Goal: Task Accomplishment & Management: Complete application form

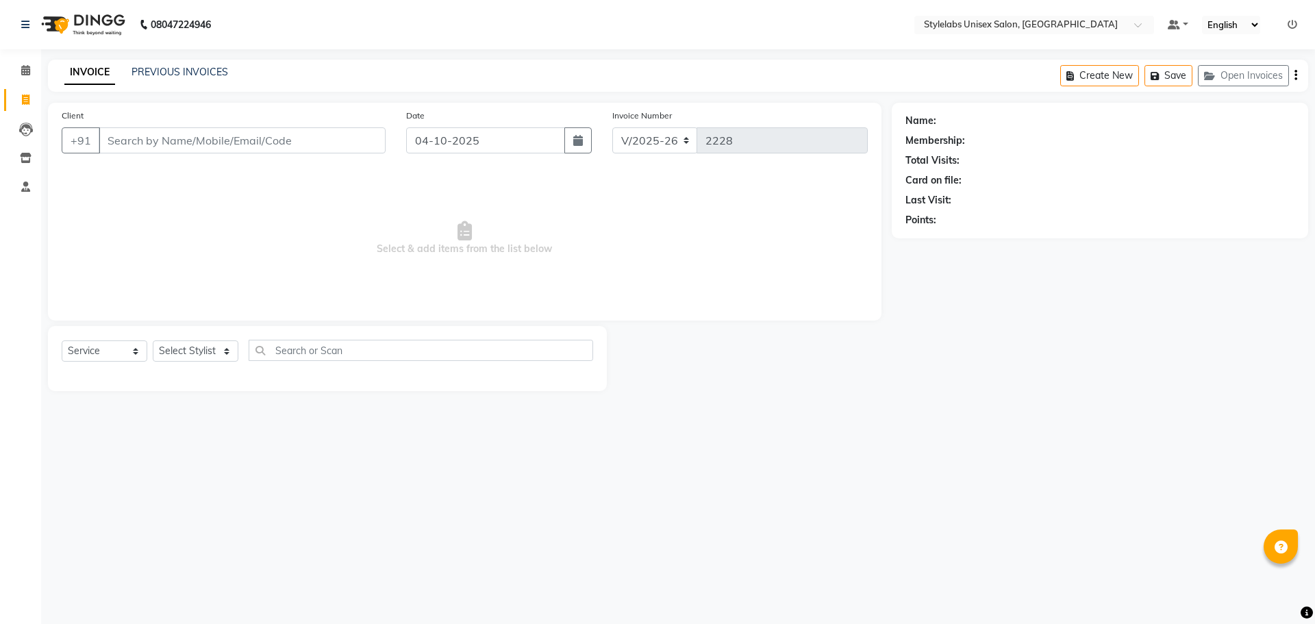
select select "6674"
select select "service"
click at [184, 77] on div "PREVIOUS INVOICES" at bounding box center [180, 72] width 97 height 14
click at [186, 79] on div "INVOICE PREVIOUS INVOICES" at bounding box center [146, 73] width 197 height 16
click at [188, 76] on link "PREVIOUS INVOICES" at bounding box center [180, 72] width 97 height 12
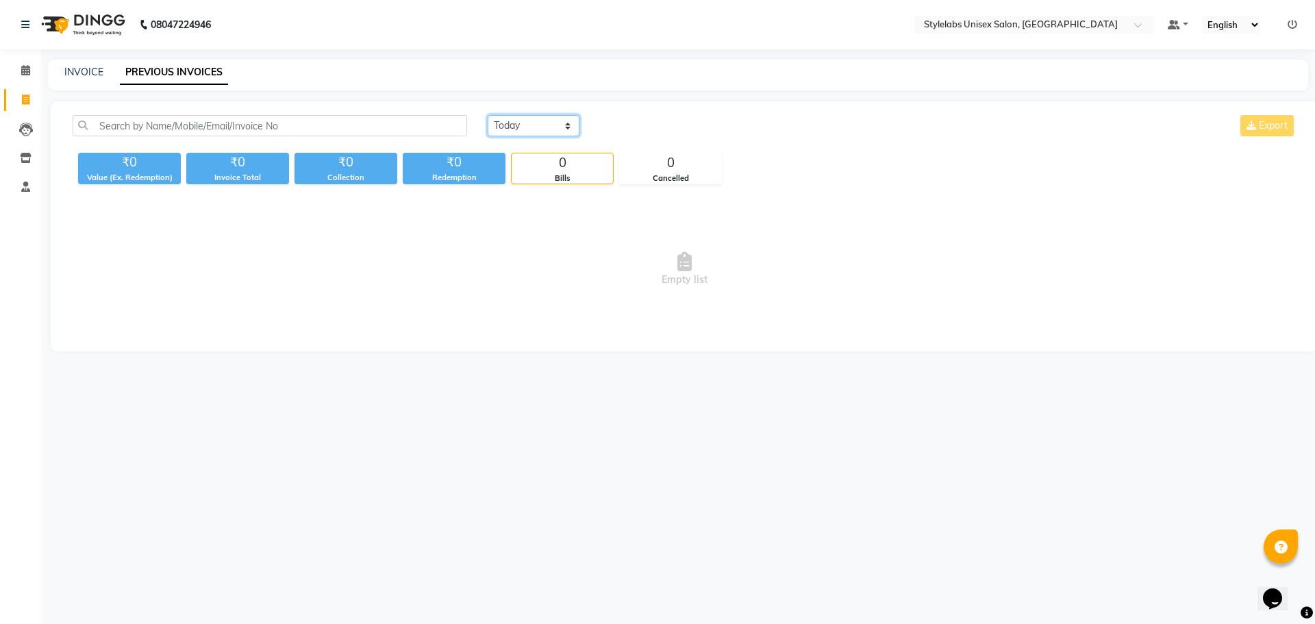
click at [543, 127] on select "[DATE] [DATE] Custom Range" at bounding box center [534, 125] width 92 height 21
select select "range"
click at [488, 115] on select "[DATE] [DATE] Custom Range" at bounding box center [534, 125] width 92 height 21
click at [659, 119] on input "04-10-2025" at bounding box center [645, 125] width 96 height 19
select select "10"
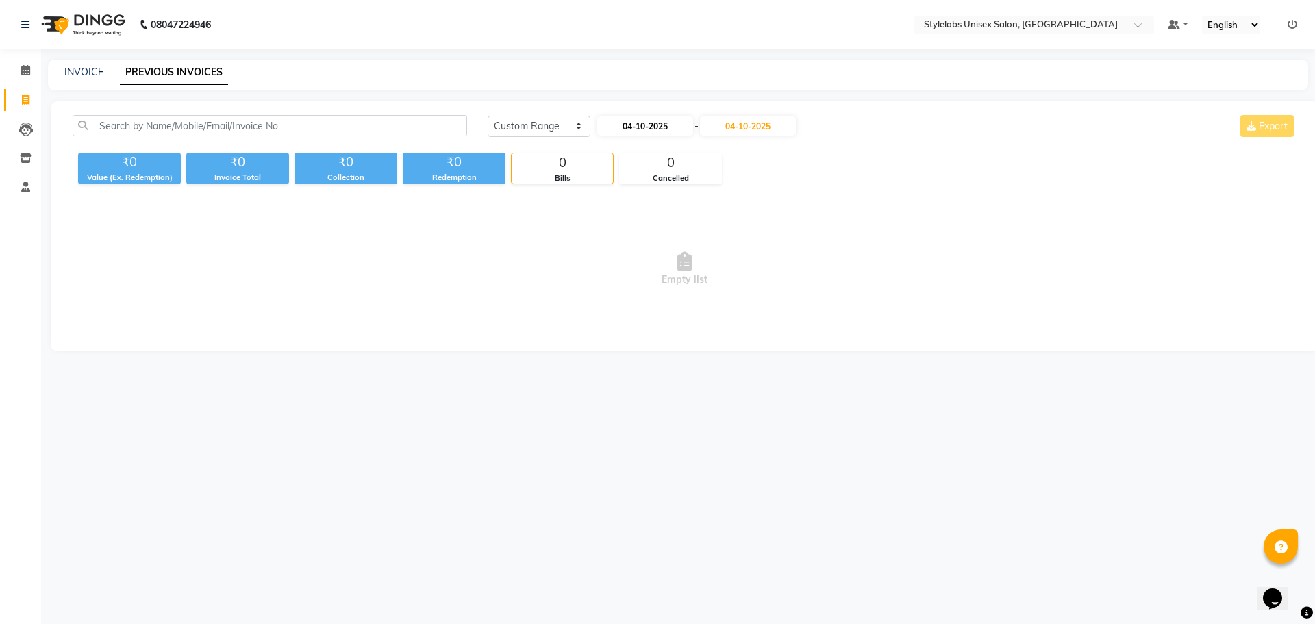
select select "2025"
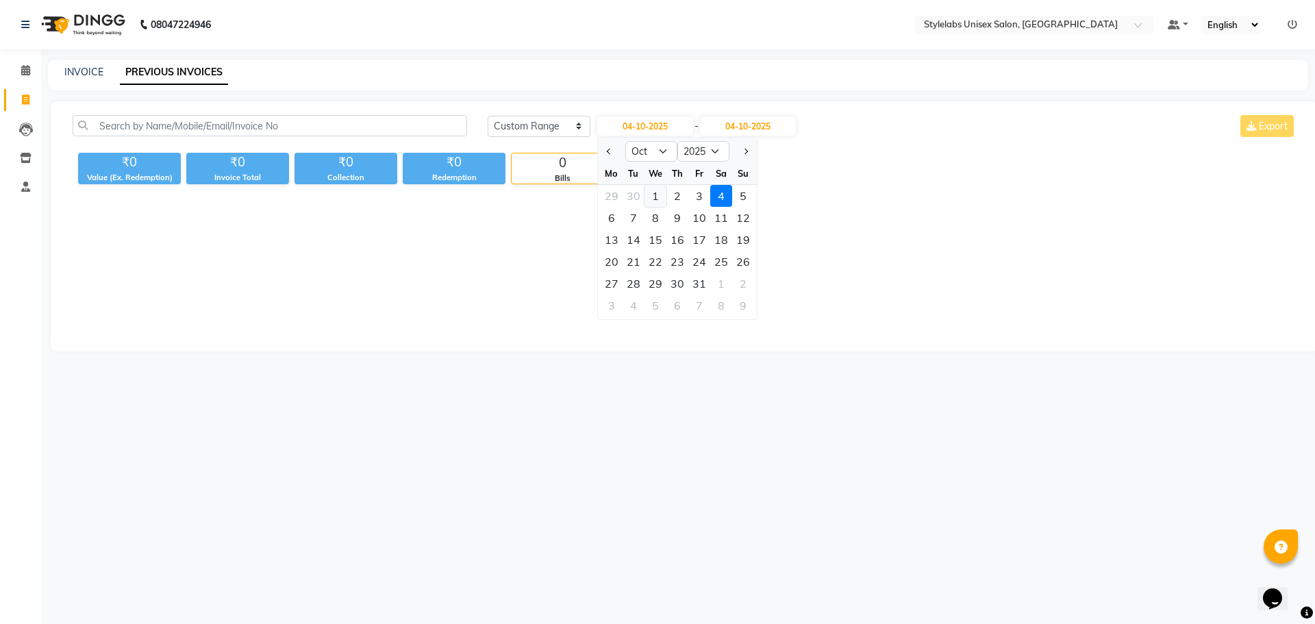
click at [657, 195] on div "1" at bounding box center [656, 196] width 22 height 22
type input "01-10-2025"
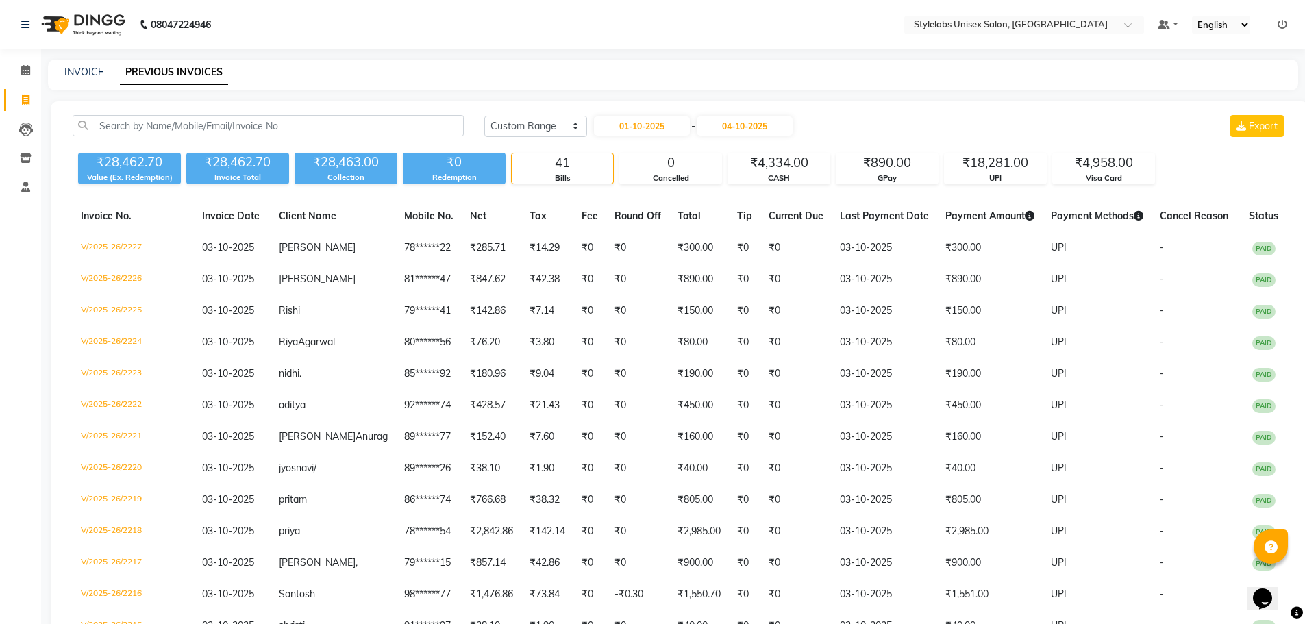
click at [77, 65] on div "INVOICE" at bounding box center [83, 72] width 39 height 14
click at [83, 64] on div "INVOICE PREVIOUS INVOICES" at bounding box center [673, 75] width 1250 height 31
click at [84, 68] on link "INVOICE" at bounding box center [83, 72] width 39 height 12
select select "6674"
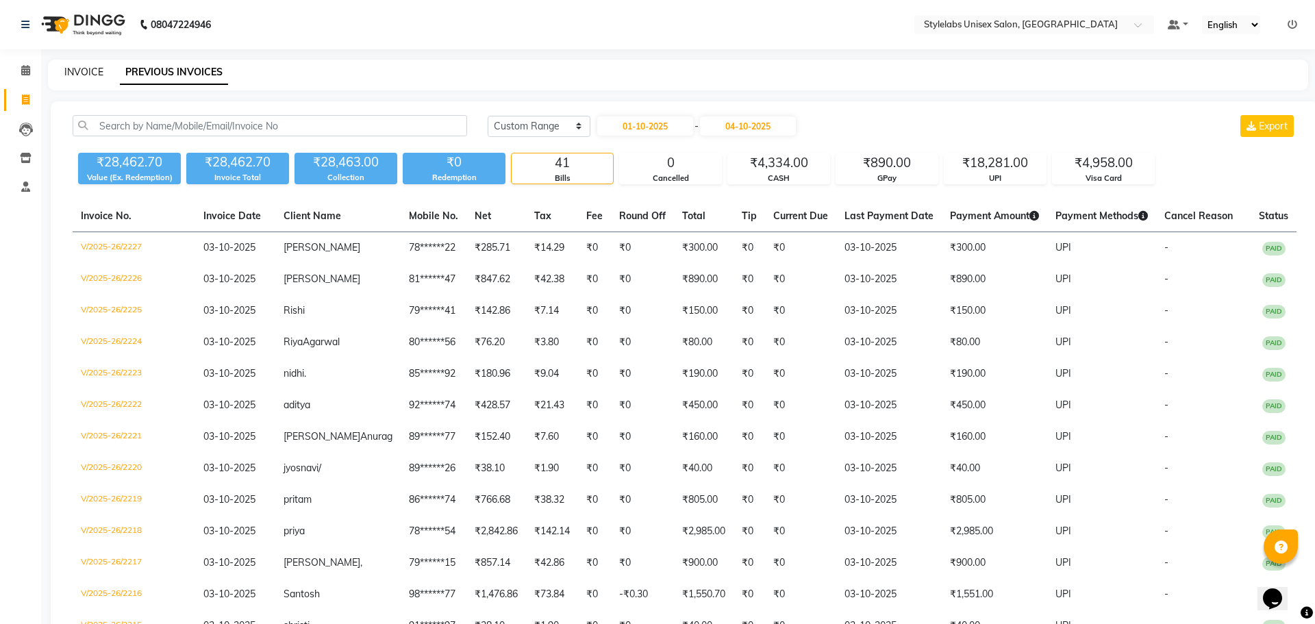
select select "service"
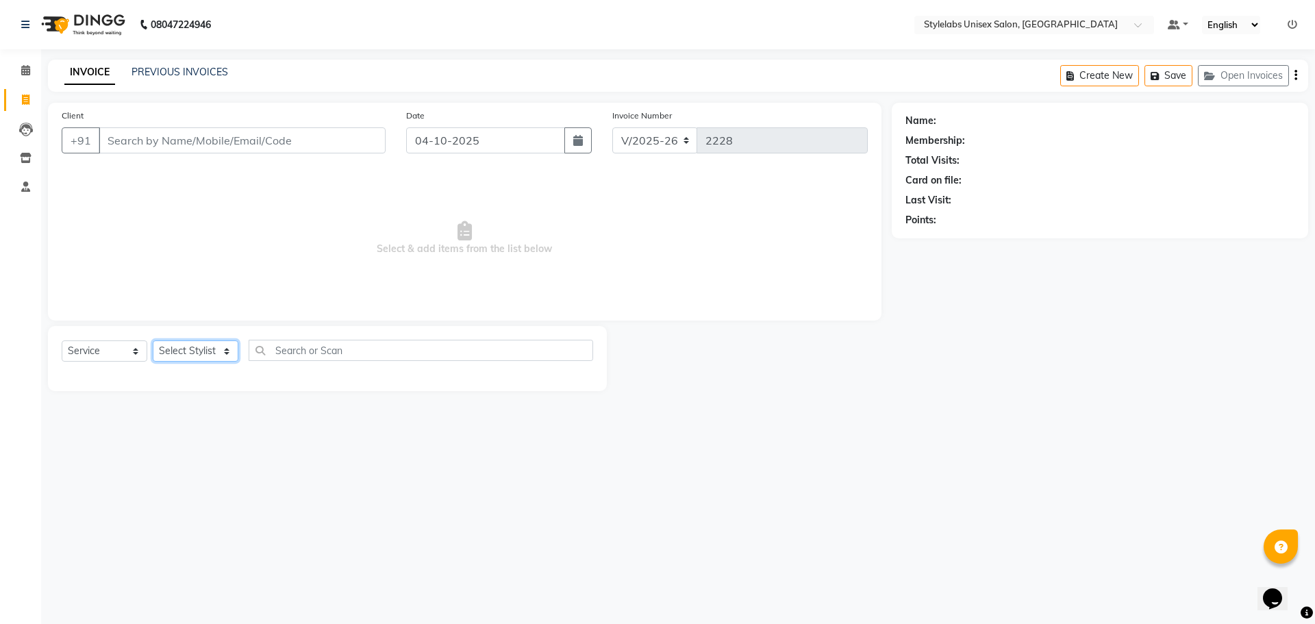
click at [228, 353] on select "Select Stylist Admin (stylelabs123) [PERSON_NAME] Chitra Manager Manager stylel…" at bounding box center [196, 350] width 86 height 21
select select "58901"
click at [153, 340] on select "Select Stylist Admin (stylelabs123) [PERSON_NAME] Chitra Manager Manager stylel…" at bounding box center [196, 350] width 86 height 21
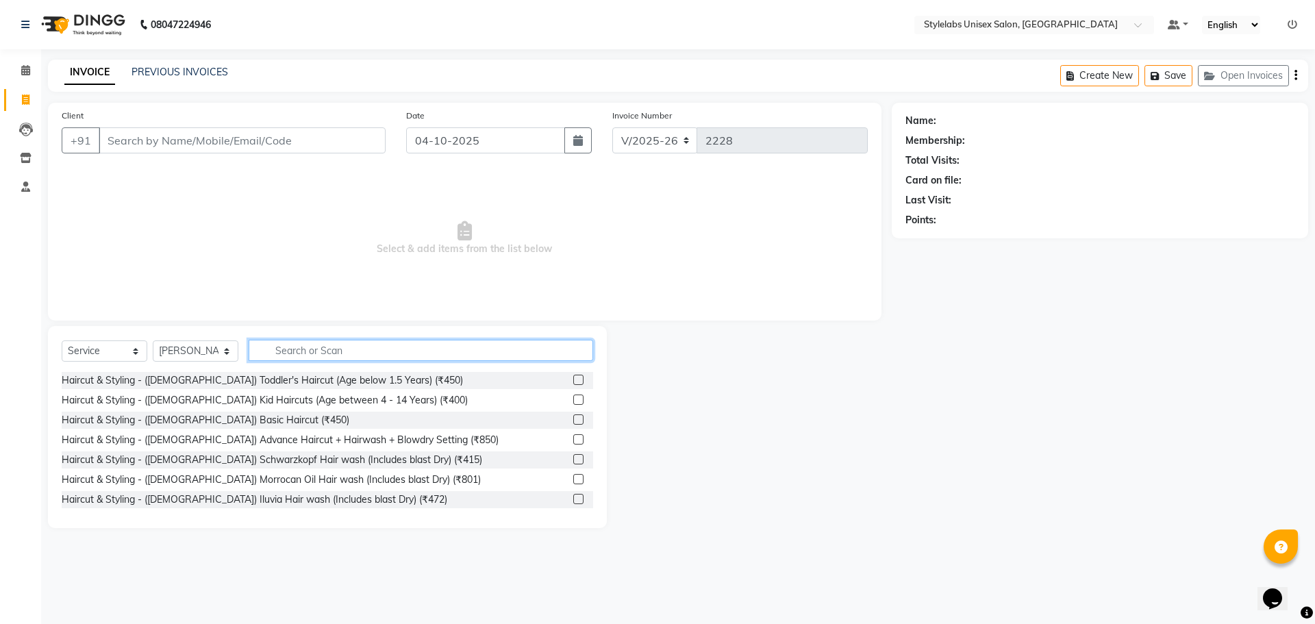
click at [354, 349] on input "text" at bounding box center [421, 350] width 345 height 21
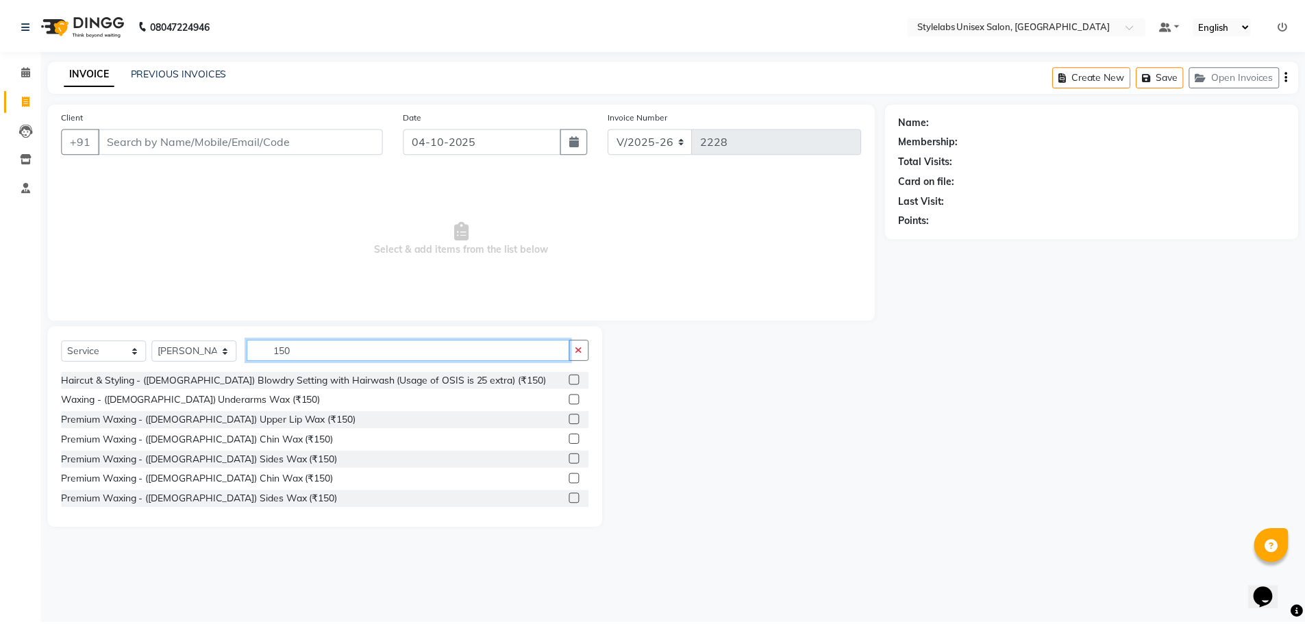
scroll to position [22, 0]
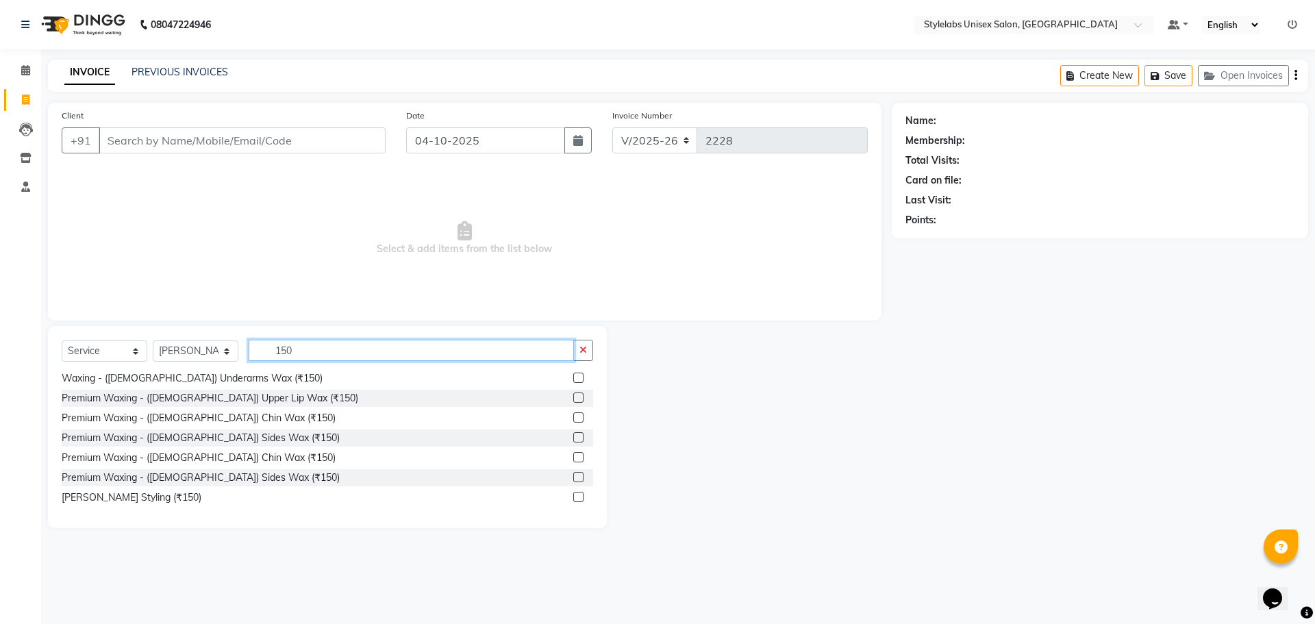
type input "150"
click at [573, 497] on label at bounding box center [578, 497] width 10 height 10
click at [573, 497] on input "checkbox" at bounding box center [577, 497] width 9 height 9
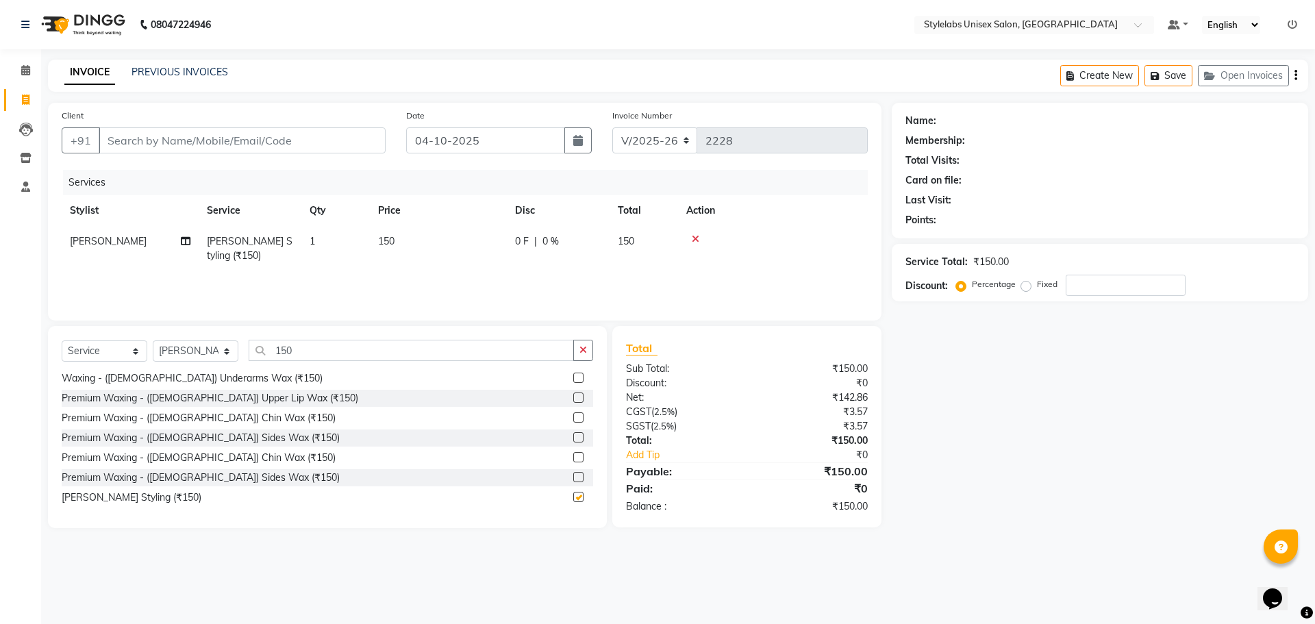
checkbox input "false"
click at [314, 135] on input "Client" at bounding box center [242, 140] width 287 height 26
type input "8"
type input "0"
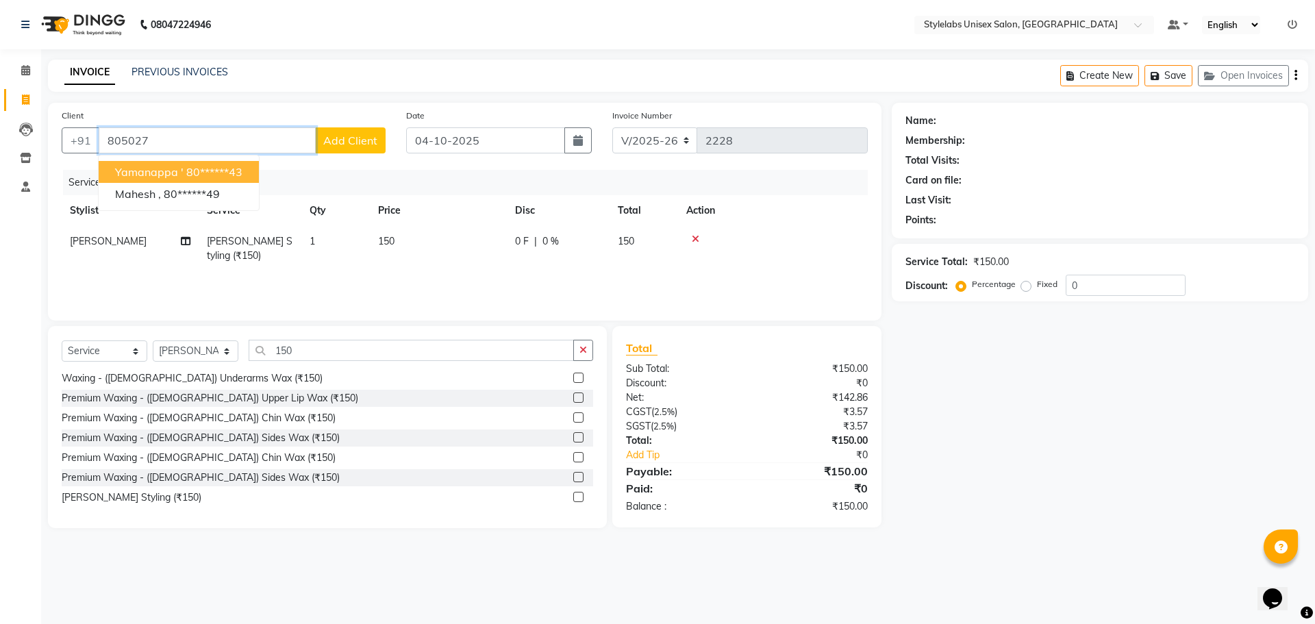
click at [225, 172] on ngb-highlight "80******43" at bounding box center [214, 172] width 56 height 14
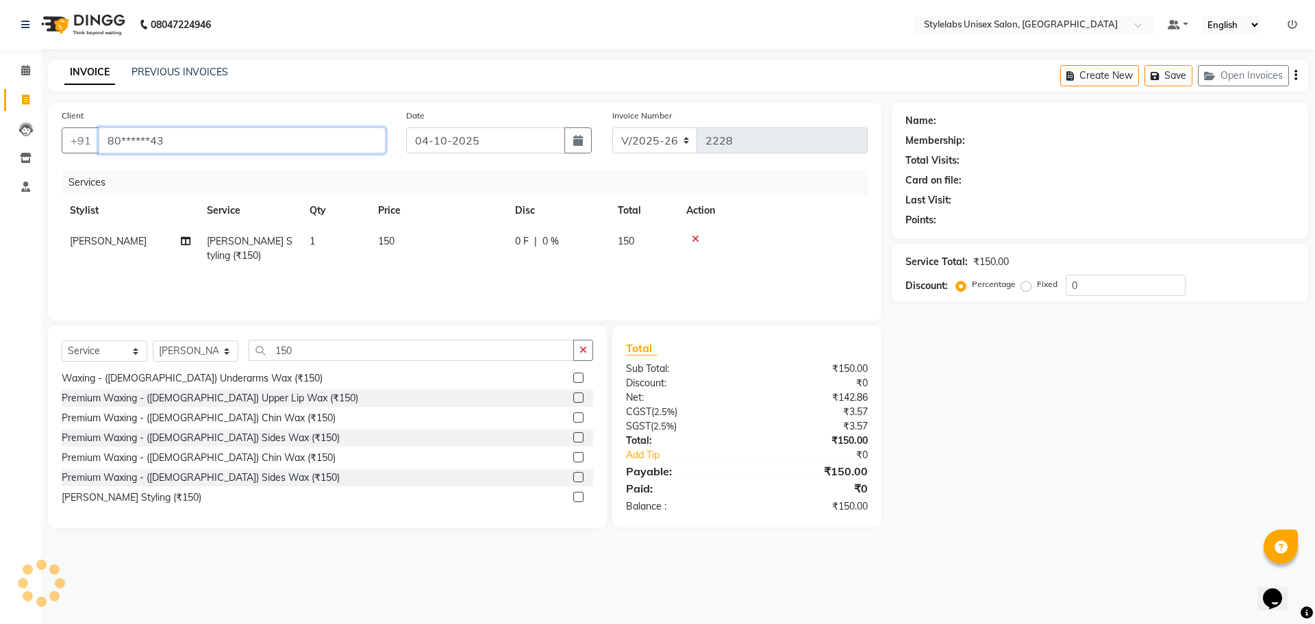
type input "80******43"
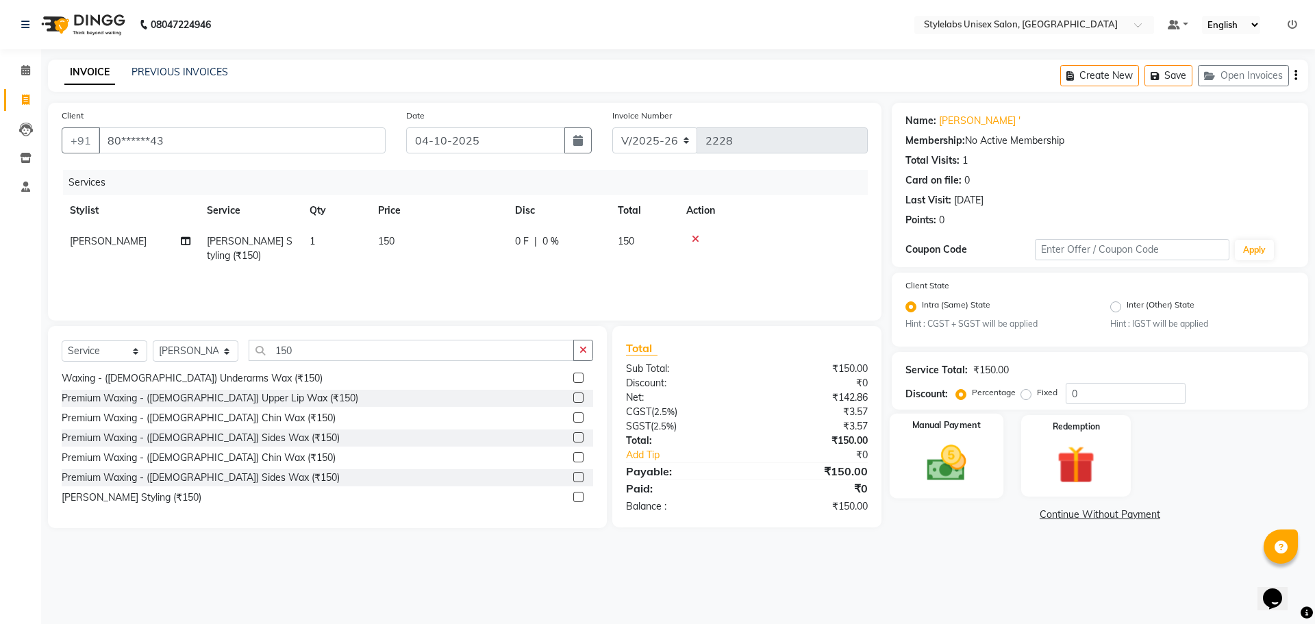
click at [943, 466] on img at bounding box center [946, 463] width 64 height 45
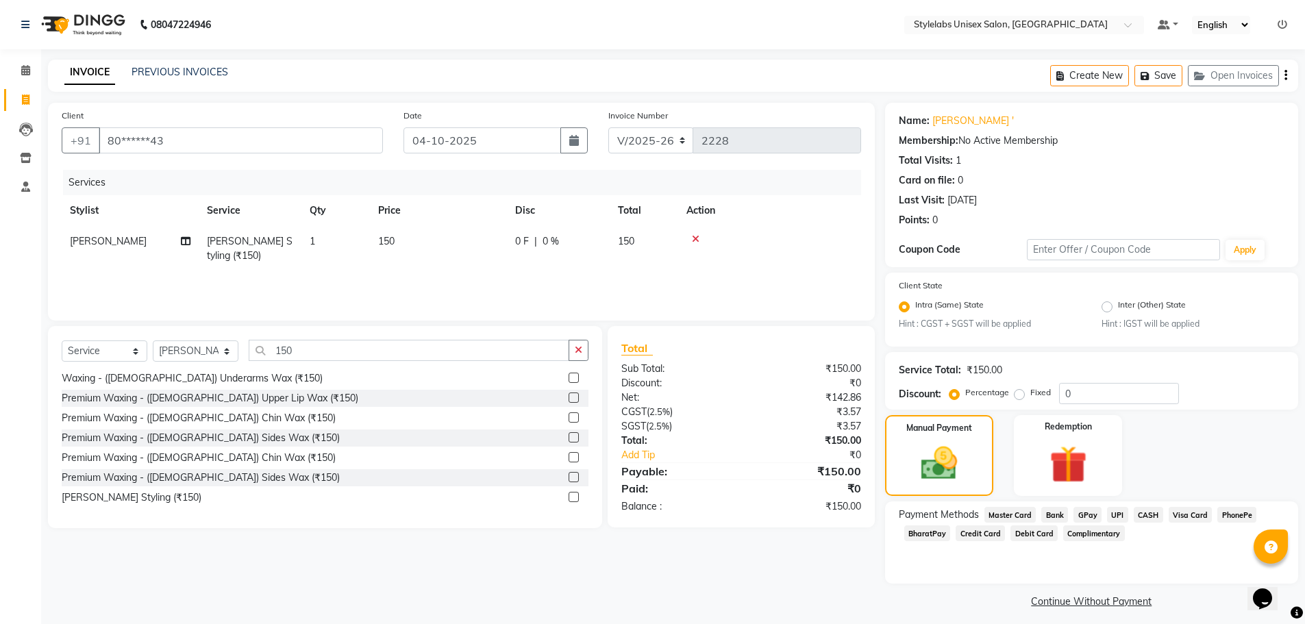
drag, startPoint x: 1115, startPoint y: 512, endPoint x: 1123, endPoint y: 544, distance: 32.4
click at [1115, 513] on span "UPI" at bounding box center [1117, 515] width 21 height 16
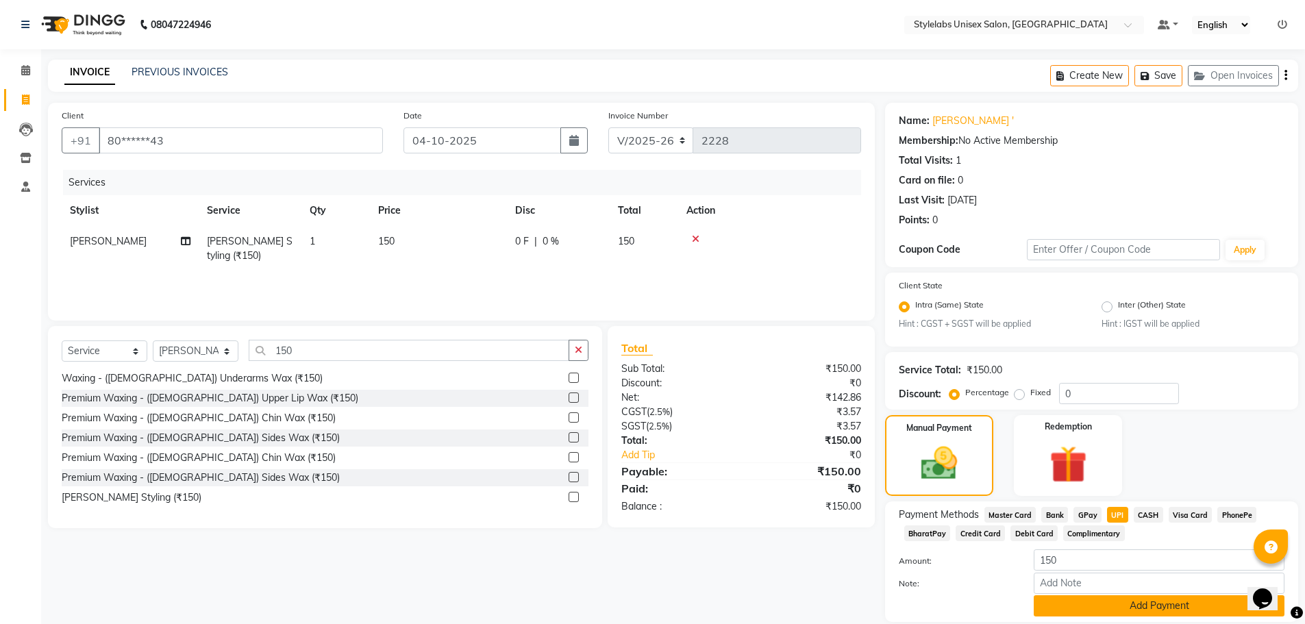
click at [1121, 599] on button "Add Payment" at bounding box center [1159, 605] width 251 height 21
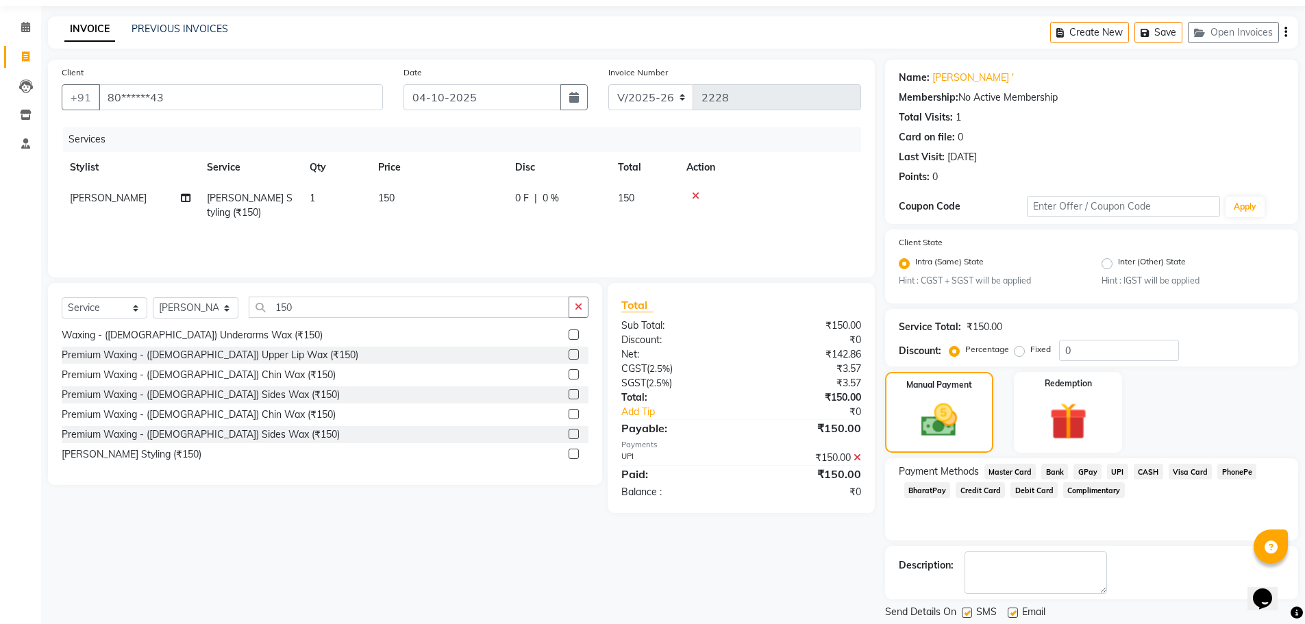
scroll to position [86, 0]
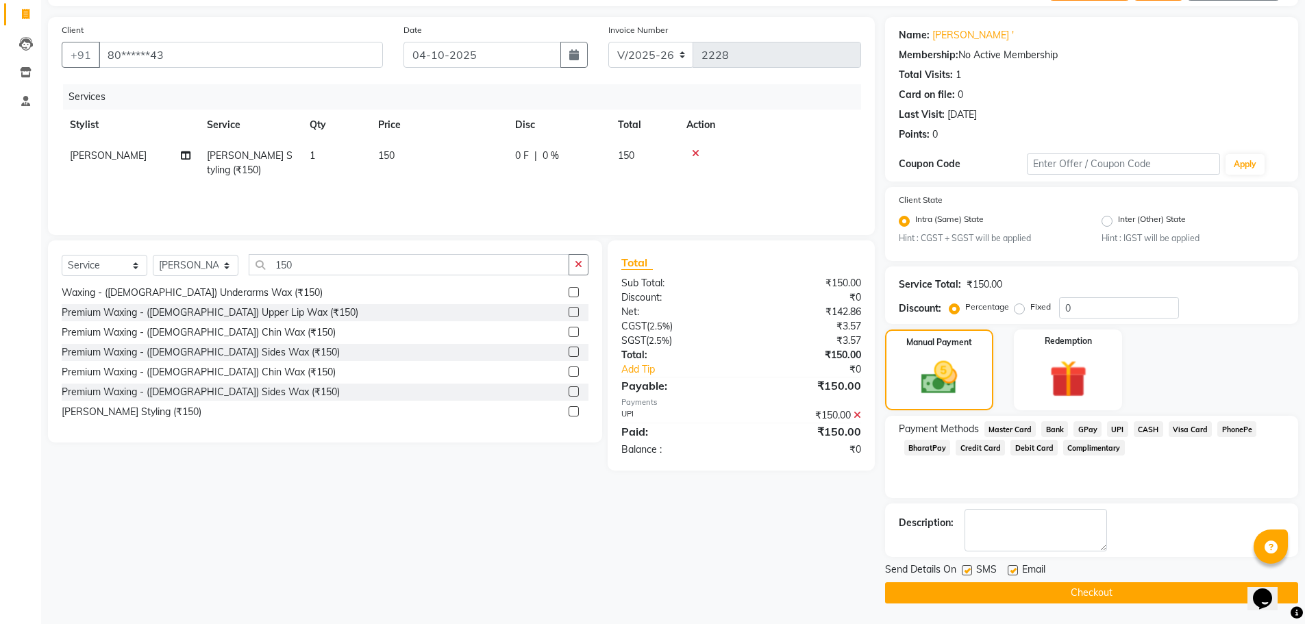
click at [1117, 588] on button "Checkout" at bounding box center [1091, 592] width 413 height 21
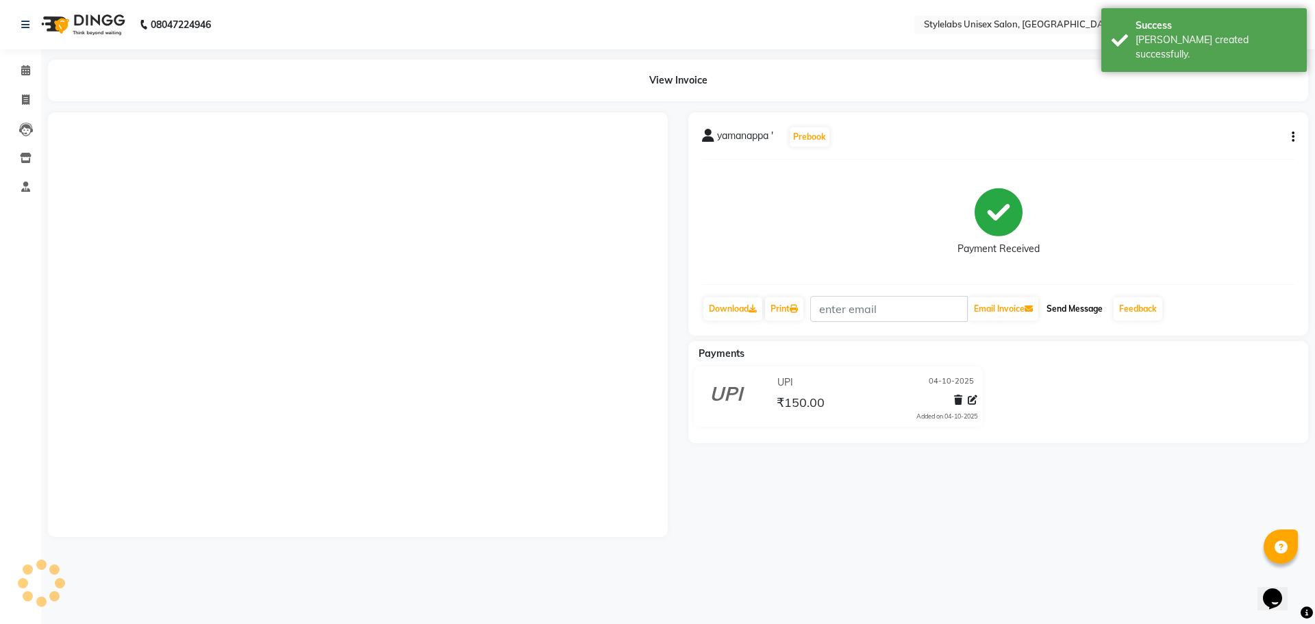
click at [1080, 302] on button "Send Message" at bounding box center [1074, 308] width 67 height 23
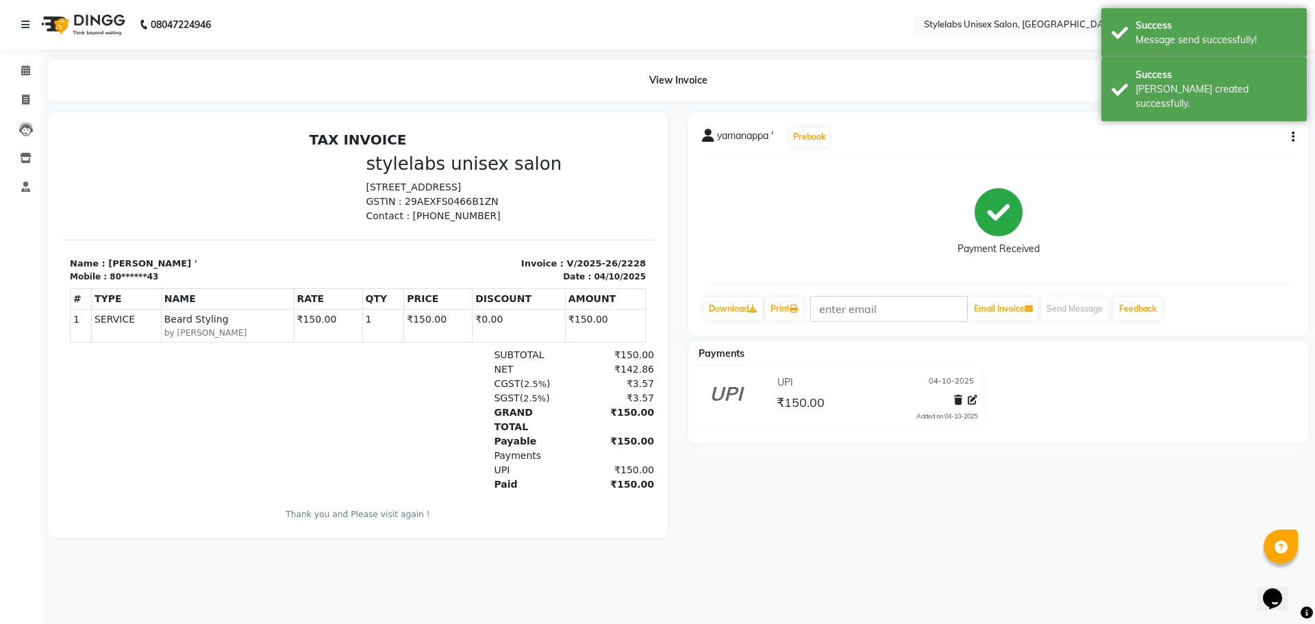
select select "service"
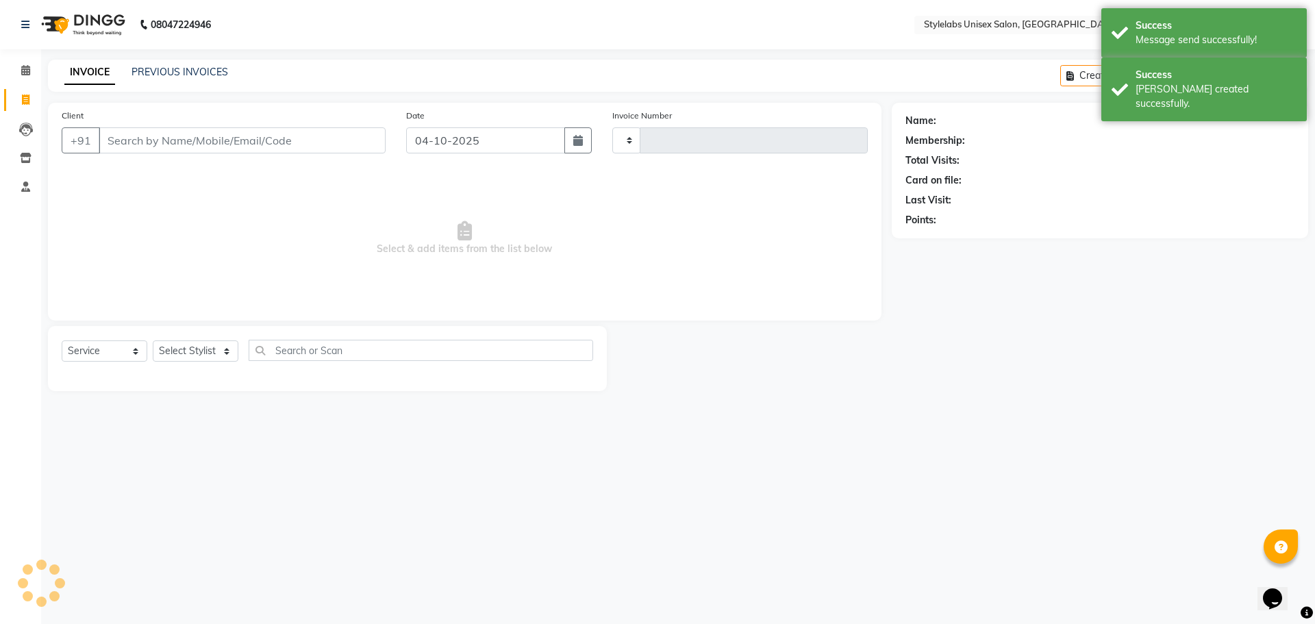
type input "2229"
select select "6674"
click at [174, 71] on link "PREVIOUS INVOICES" at bounding box center [180, 72] width 97 height 12
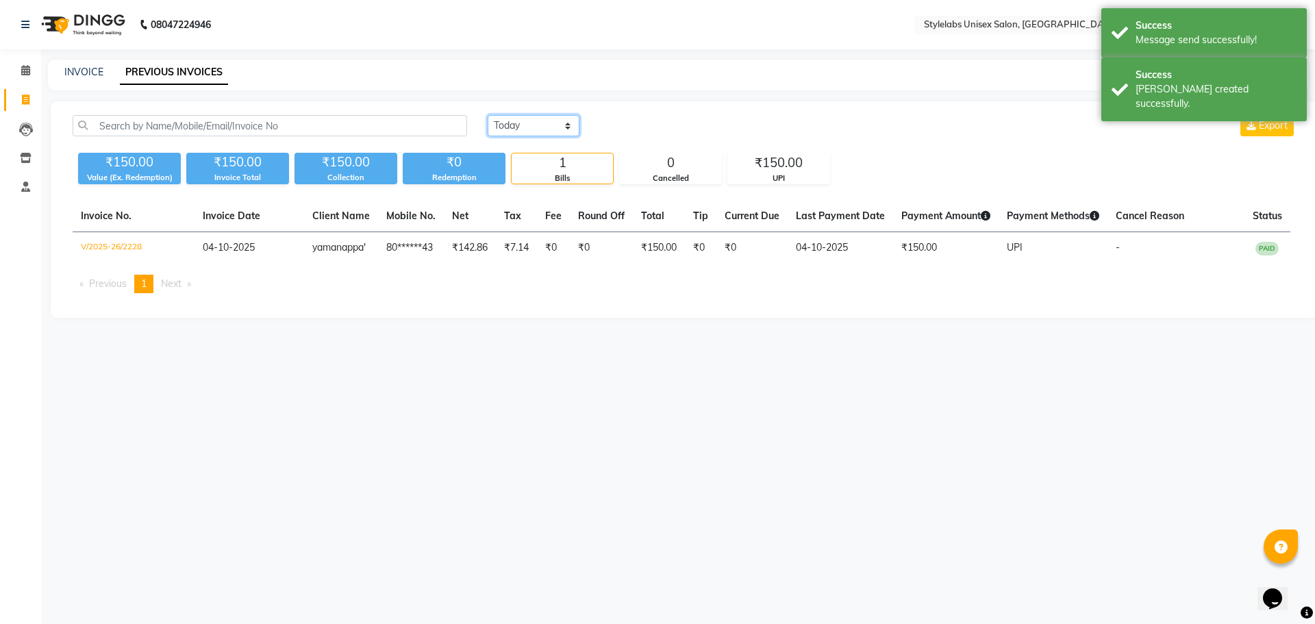
click at [568, 131] on select "[DATE] [DATE] Custom Range" at bounding box center [534, 125] width 92 height 21
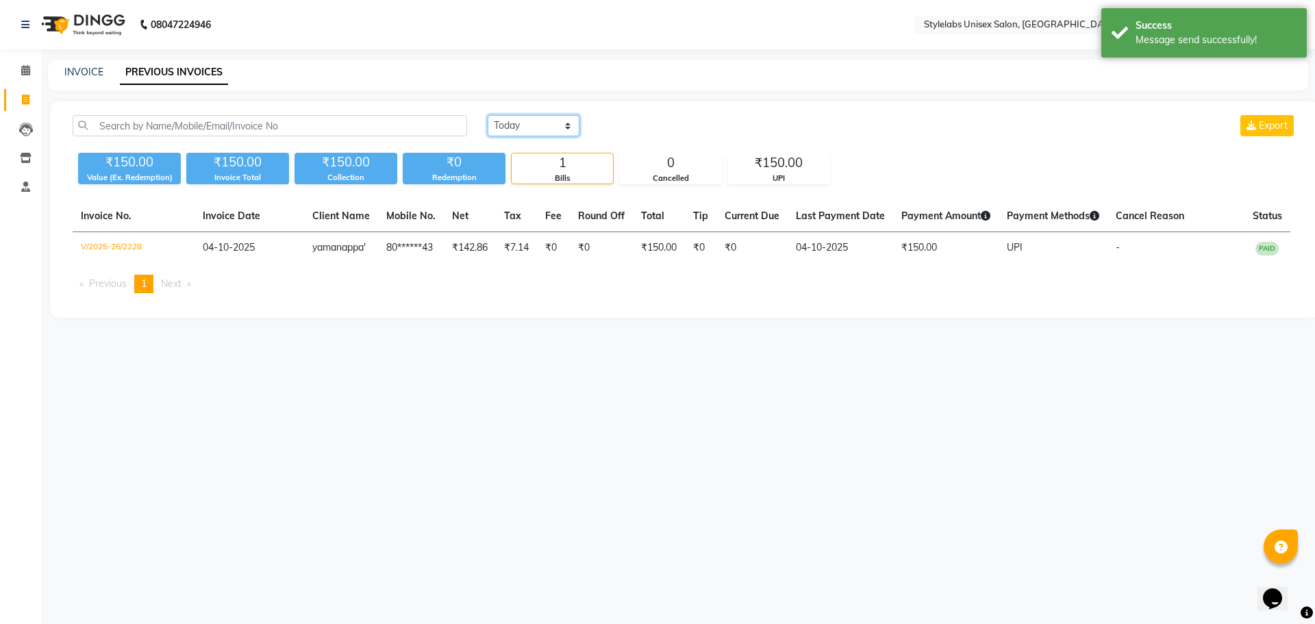
select select "range"
click at [488, 115] on select "[DATE] [DATE] Custom Range" at bounding box center [534, 125] width 92 height 21
click at [632, 123] on input "04-10-2025" at bounding box center [645, 125] width 96 height 19
select select "10"
select select "2025"
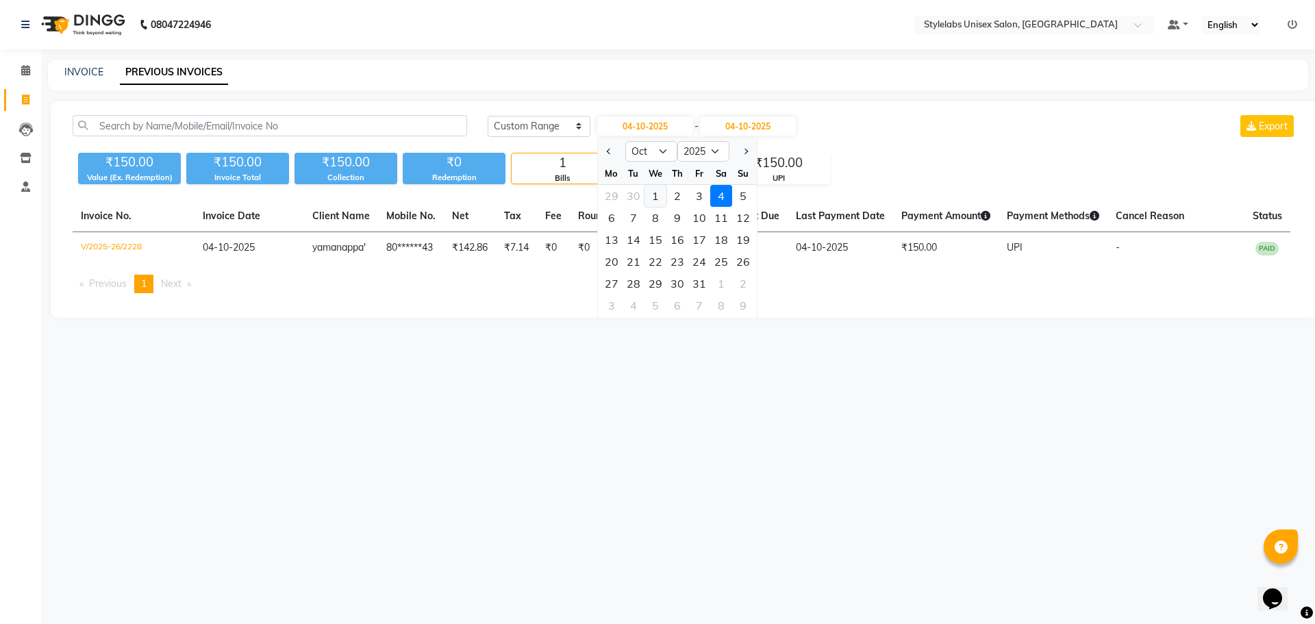
click at [657, 193] on div "1" at bounding box center [656, 196] width 22 height 22
type input "01-10-2025"
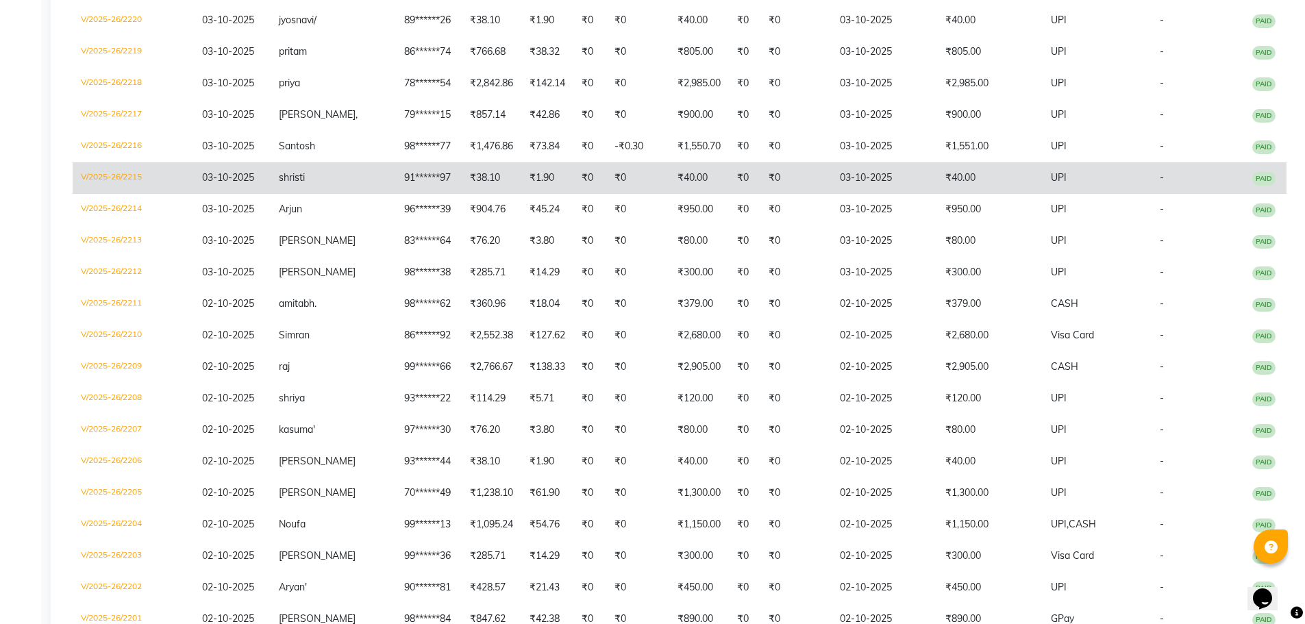
scroll to position [548, 0]
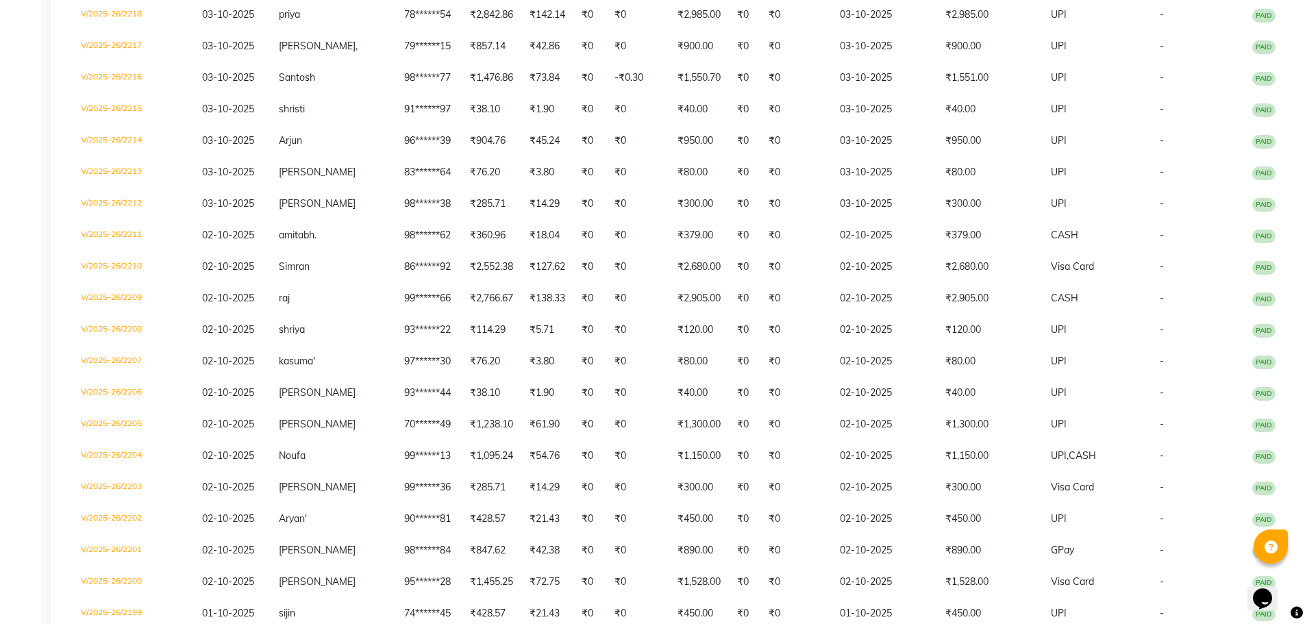
select select "service"
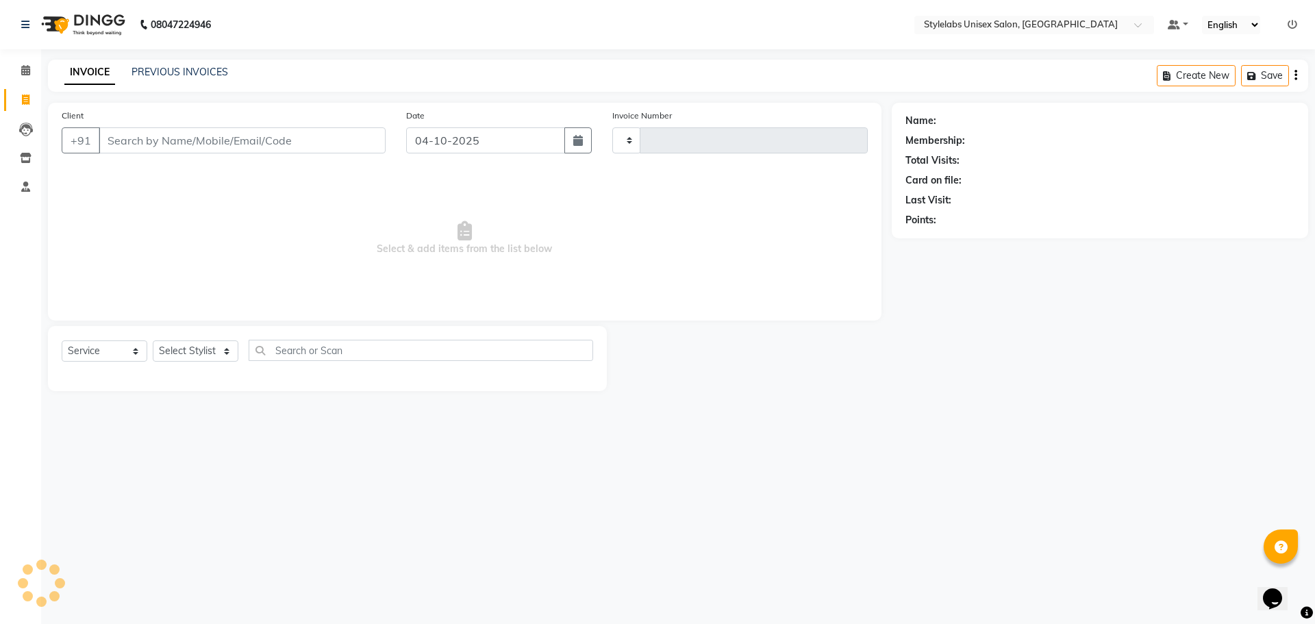
type input "2229"
select select "6674"
